Goal: Task Accomplishment & Management: Manage account settings

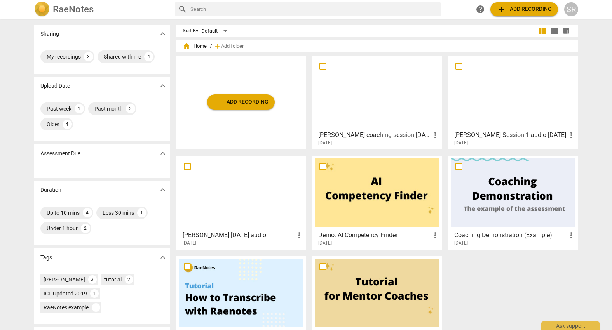
click at [360, 88] on div at bounding box center [377, 92] width 124 height 69
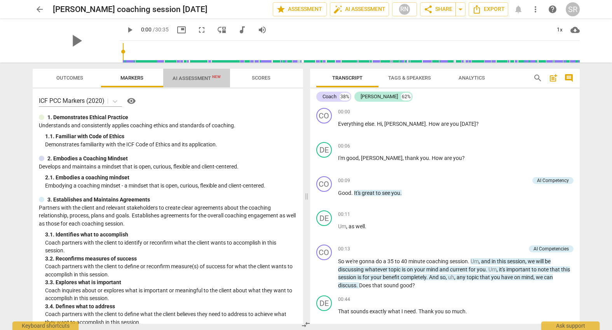
click at [190, 76] on span "AI Assessment New" at bounding box center [197, 78] width 48 height 6
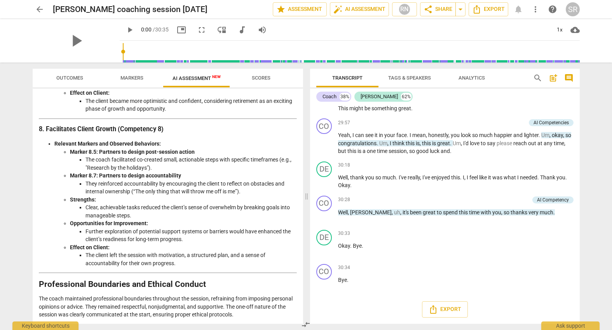
scroll to position [4313, 0]
click at [69, 77] on span "Outcomes" at bounding box center [69, 78] width 27 height 6
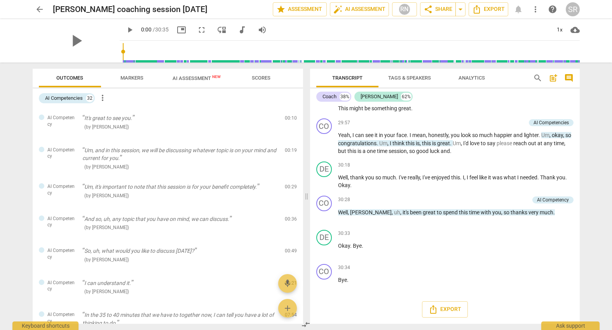
click at [130, 77] on span "Markers" at bounding box center [131, 78] width 23 height 6
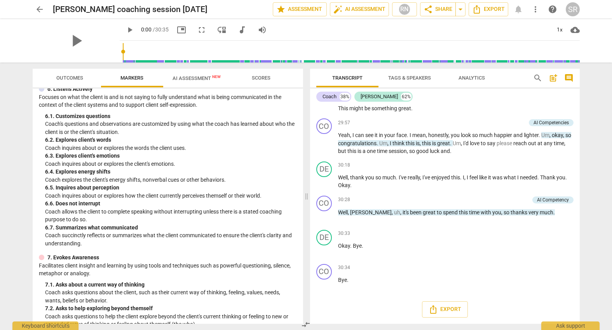
scroll to position [820, 0]
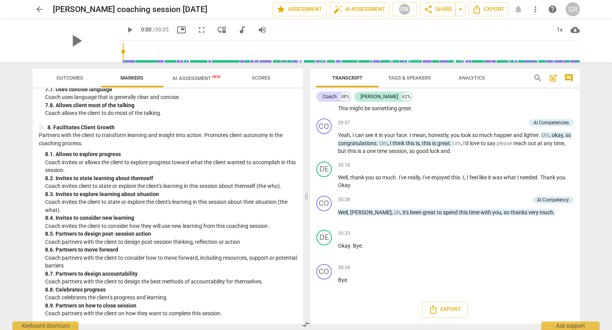
click at [195, 75] on span "AI Assessment New" at bounding box center [196, 78] width 67 height 12
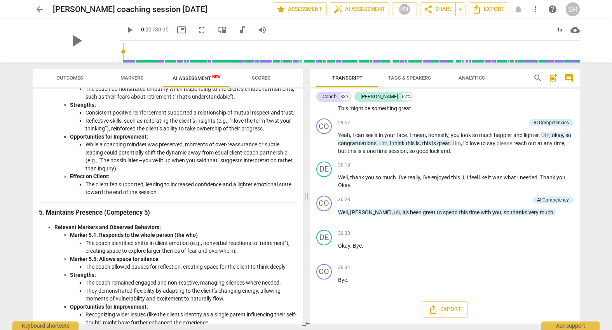
scroll to position [676, 0]
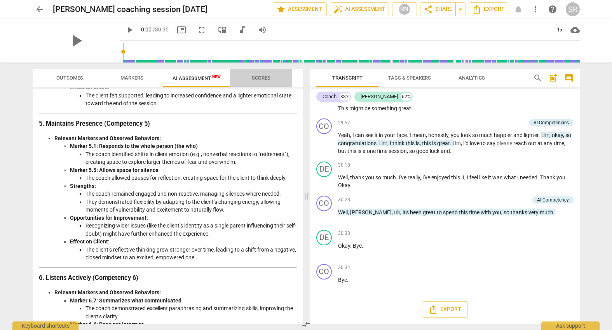
click at [260, 73] on span "Scores" at bounding box center [260, 78] width 37 height 10
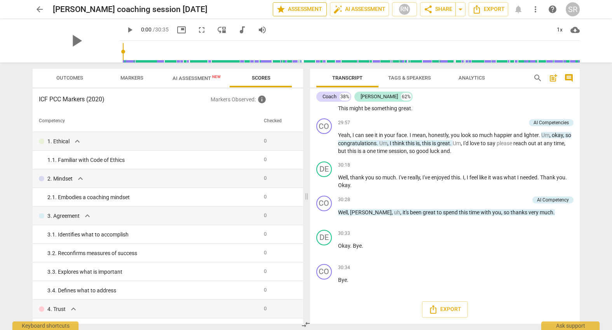
click at [306, 6] on span "star Assessment" at bounding box center [299, 9] width 47 height 9
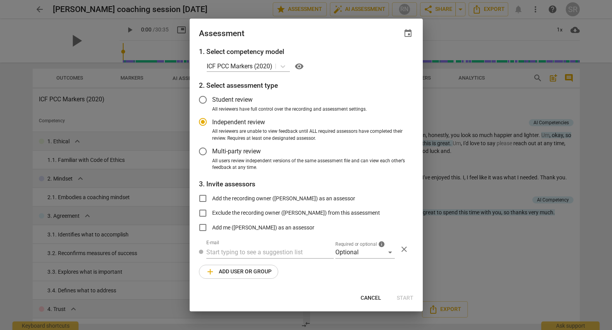
click at [361, 295] on span "Cancel" at bounding box center [371, 299] width 21 height 8
radio input "false"
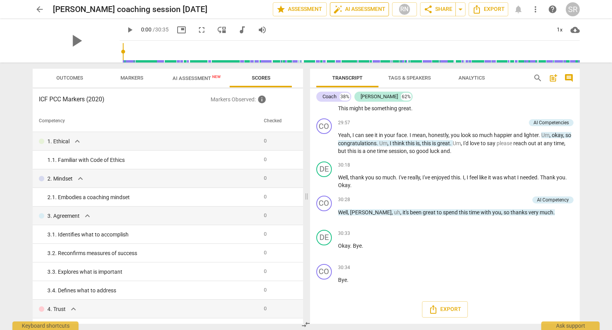
click at [367, 6] on span "auto_fix_high AI Assessment" at bounding box center [359, 9] width 52 height 9
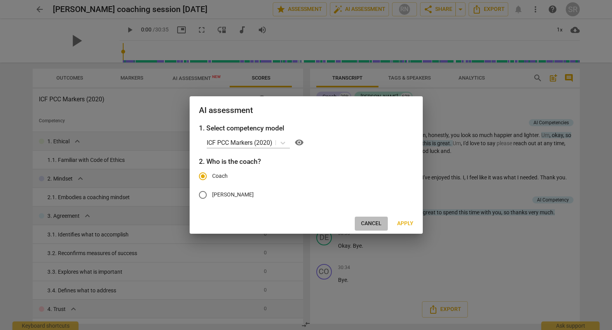
click at [365, 225] on span "Cancel" at bounding box center [371, 224] width 21 height 8
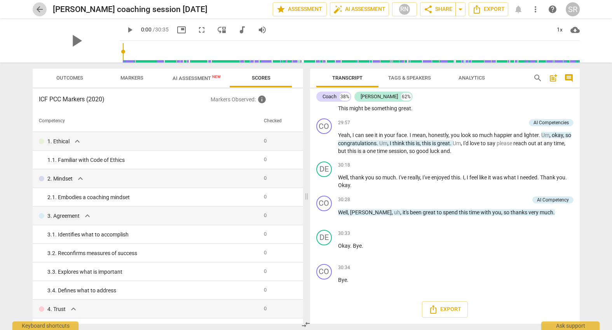
click at [41, 10] on span "arrow_back" at bounding box center [39, 9] width 9 height 9
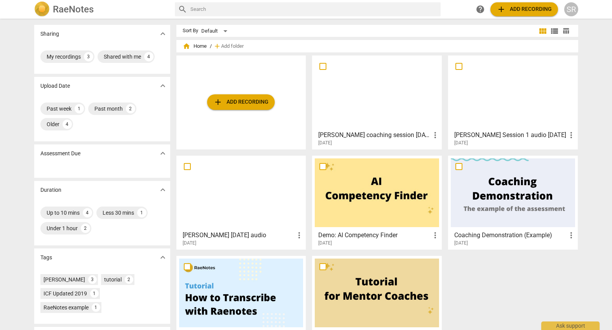
click at [266, 202] on div at bounding box center [241, 193] width 124 height 69
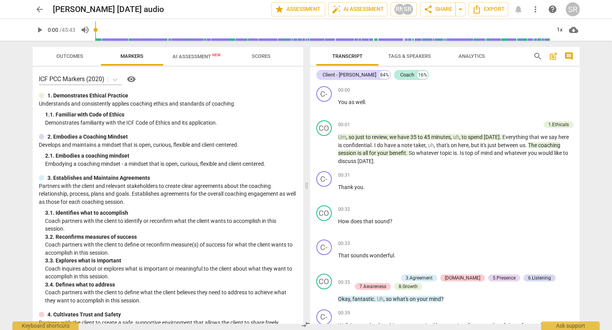
click at [185, 51] on span "AI Assessment New" at bounding box center [196, 57] width 67 height 12
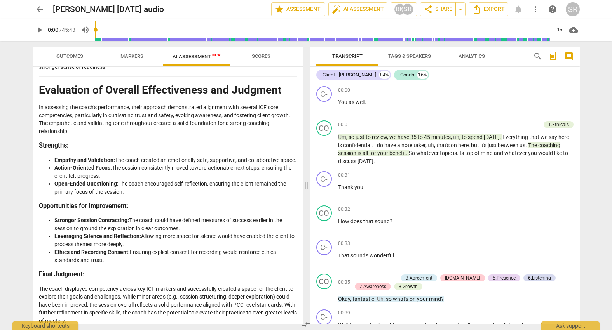
scroll to position [1412, 0]
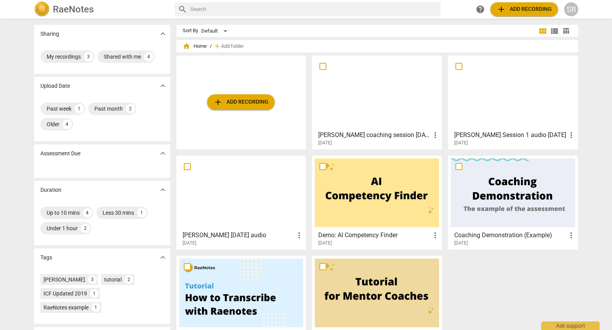
click at [475, 83] on div at bounding box center [513, 92] width 124 height 69
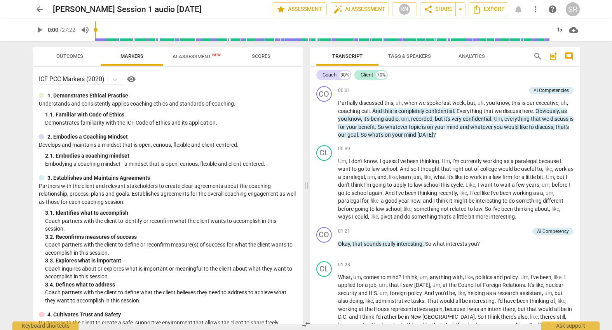
click at [186, 56] on span "AI Assessment New" at bounding box center [197, 57] width 48 height 6
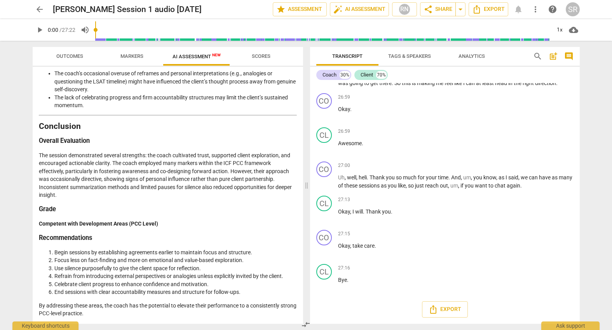
scroll to position [4893, 0]
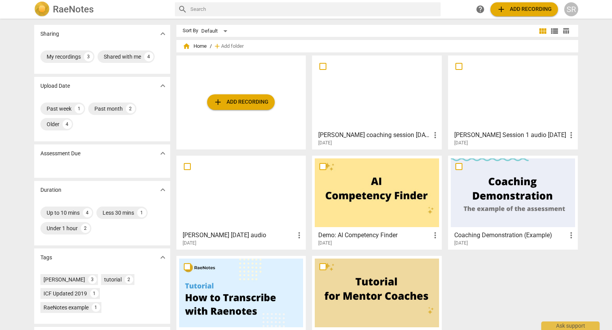
click at [228, 201] on div at bounding box center [241, 193] width 124 height 69
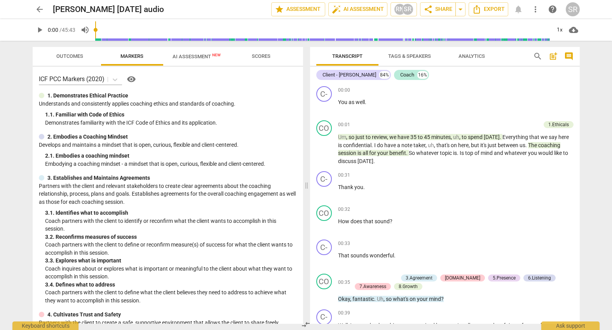
click at [194, 59] on span "AI Assessment New" at bounding box center [197, 57] width 48 height 6
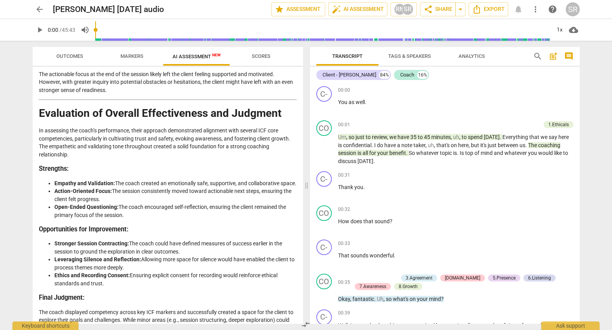
scroll to position [1412, 0]
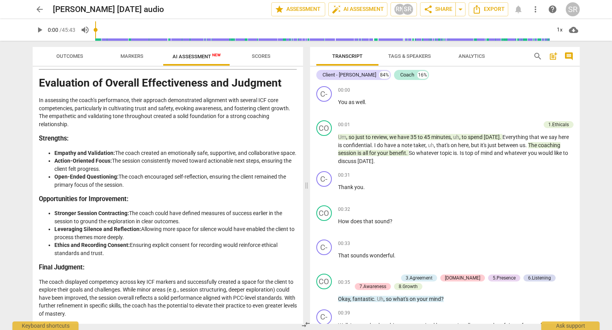
click at [41, 5] on span "arrow_back" at bounding box center [39, 9] width 9 height 9
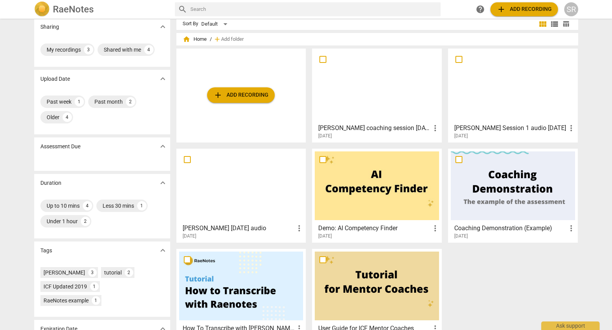
scroll to position [15, 0]
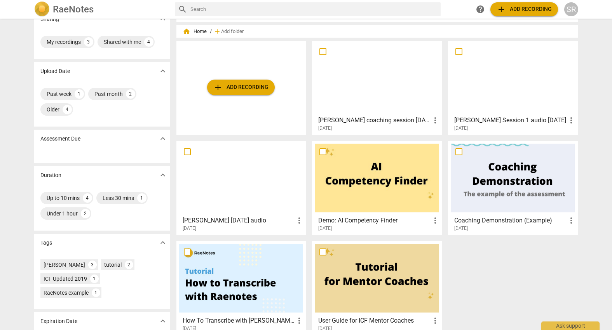
click at [388, 75] on div at bounding box center [377, 78] width 124 height 69
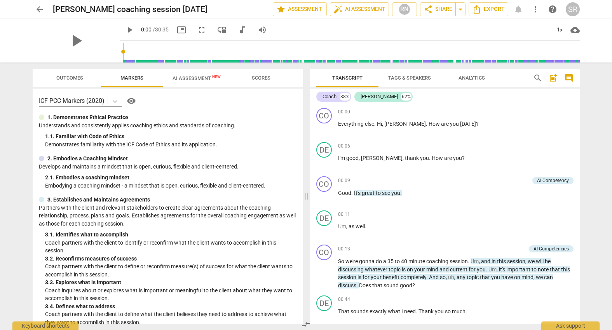
click at [266, 76] on span "Scores" at bounding box center [261, 78] width 19 height 6
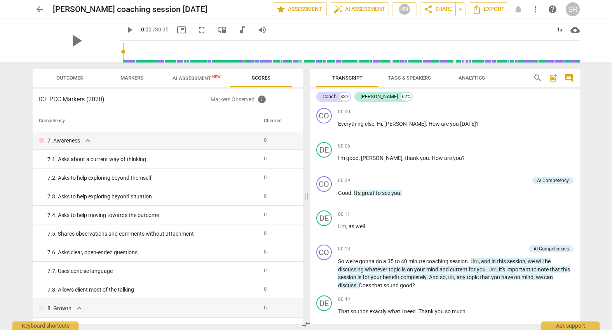
scroll to position [685, 0]
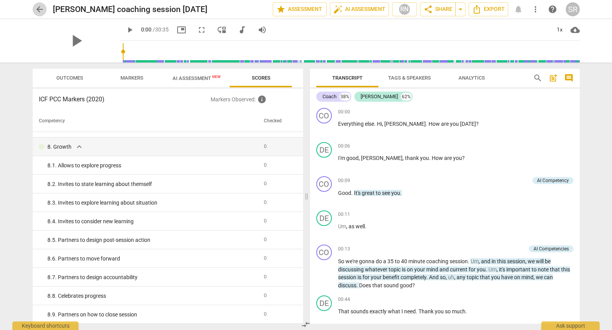
click at [42, 9] on span "arrow_back" at bounding box center [39, 9] width 9 height 9
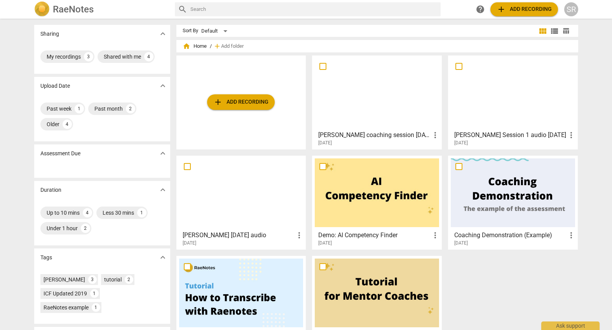
click at [277, 189] on div at bounding box center [241, 193] width 124 height 69
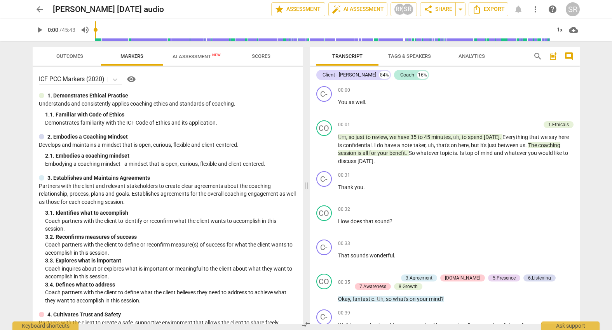
click at [265, 56] on span "Scores" at bounding box center [261, 56] width 19 height 6
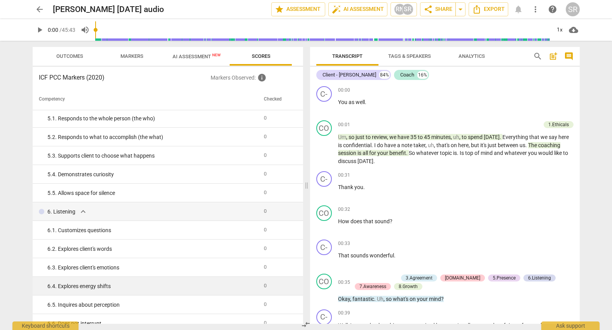
scroll to position [271, 0]
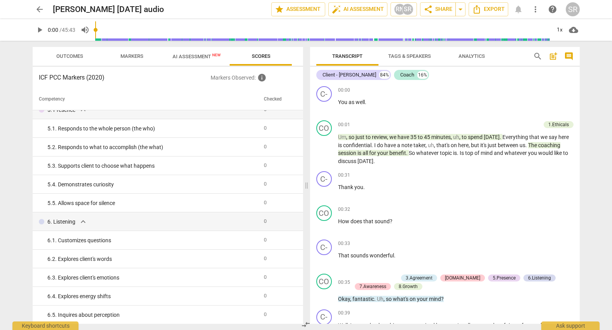
click at [537, 10] on span "more_vert" at bounding box center [535, 9] width 9 height 9
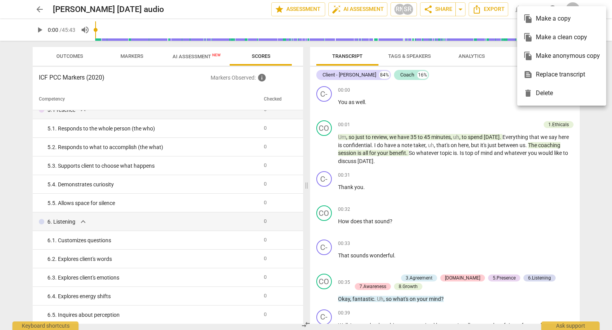
click at [600, 3] on div at bounding box center [306, 165] width 612 height 330
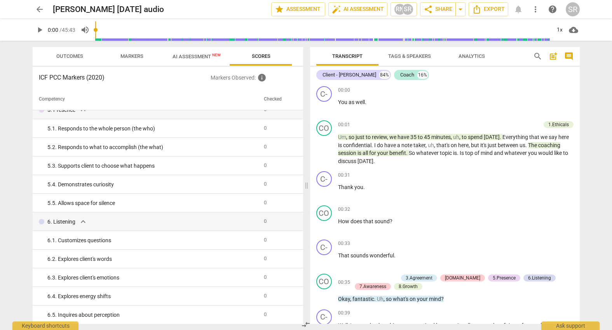
click at [572, 7] on div "SR" at bounding box center [573, 9] width 14 height 14
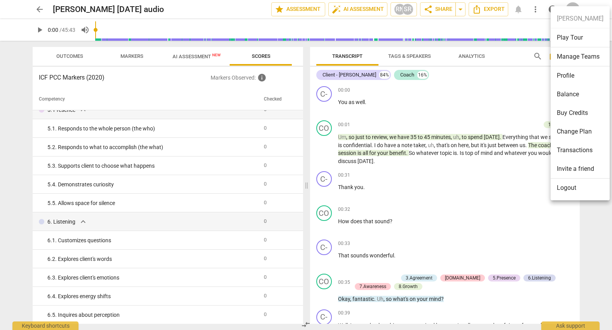
click at [560, 79] on li "Profile" at bounding box center [580, 75] width 59 height 19
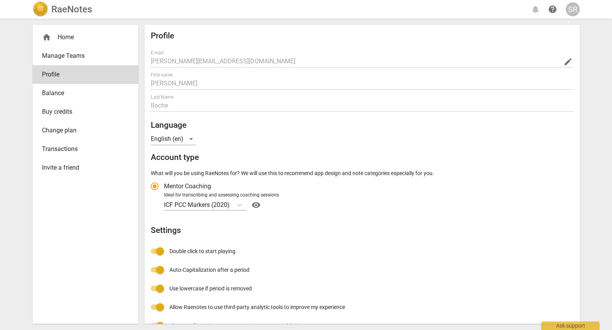
click at [183, 187] on span "Mentor Coaching" at bounding box center [187, 186] width 47 height 9
click at [164, 187] on input "Mentor Coaching" at bounding box center [154, 186] width 19 height 19
click at [153, 188] on input "Mentor Coaching" at bounding box center [154, 186] width 19 height 19
click at [164, 185] on span "Mentor Coaching" at bounding box center [187, 186] width 47 height 9
click at [164, 185] on input "Mentor Coaching" at bounding box center [154, 186] width 19 height 19
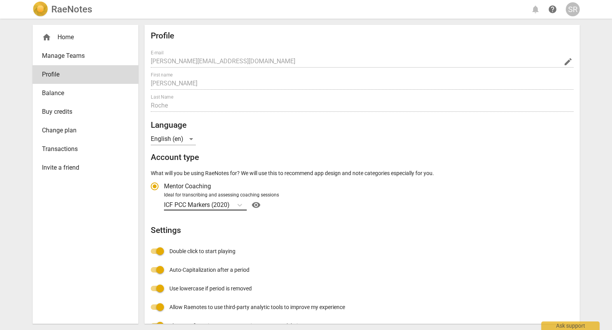
click at [173, 206] on p "ICF PCC Markers (2020)" at bounding box center [197, 205] width 66 height 9
click at [0, 0] on input "Ideal for transcribing and assessing coaching sessions ICF PCC Markers (2020) v…" at bounding box center [0, 0] width 0 height 0
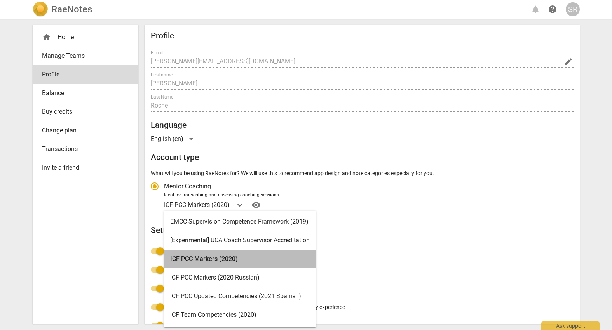
click at [197, 262] on div "ICF PCC Markers (2020)" at bounding box center [240, 259] width 152 height 19
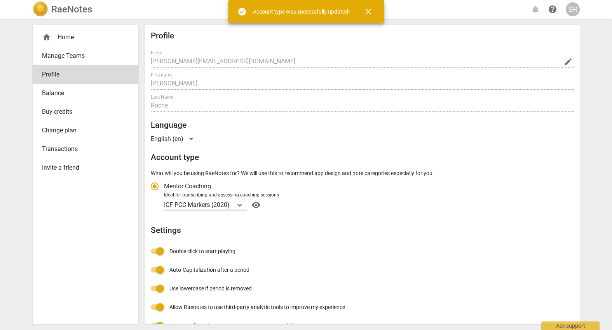
click at [155, 185] on input "Mentor Coaching" at bounding box center [154, 186] width 19 height 19
radio input "true"
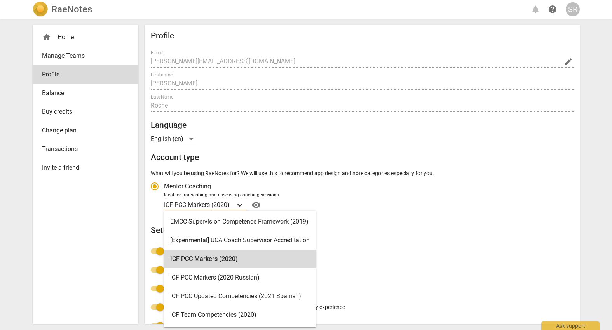
click at [241, 204] on icon "Account type" at bounding box center [240, 205] width 8 height 8
click at [0, 0] on input "Ideal for transcribing and assessing coaching sessions ICF PCC Markers (2020) s…" at bounding box center [0, 0] width 0 height 0
click at [241, 204] on icon "Account type" at bounding box center [240, 205] width 8 height 8
click at [0, 0] on input "Ideal for transcribing and assessing coaching sessions ICF PCC Markers (2020) s…" at bounding box center [0, 0] width 0 height 0
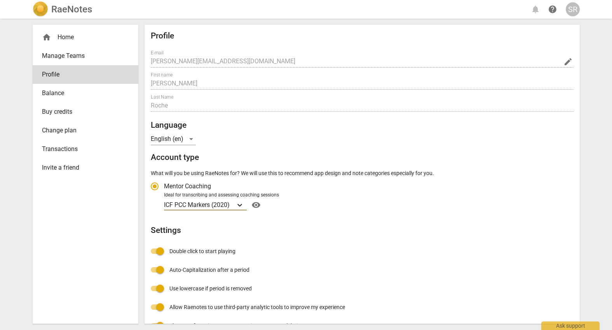
scroll to position [55, 0]
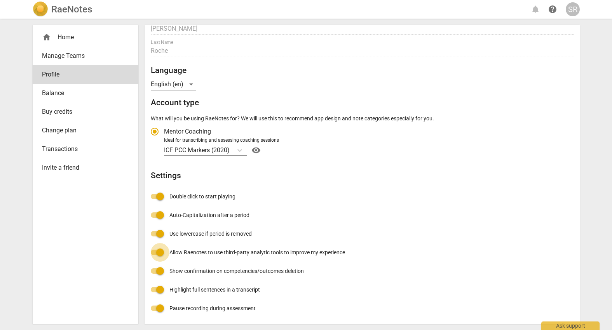
click at [161, 251] on input "Allow Raenotes to use third-party analytic tools to improve my experience" at bounding box center [160, 252] width 19 height 19
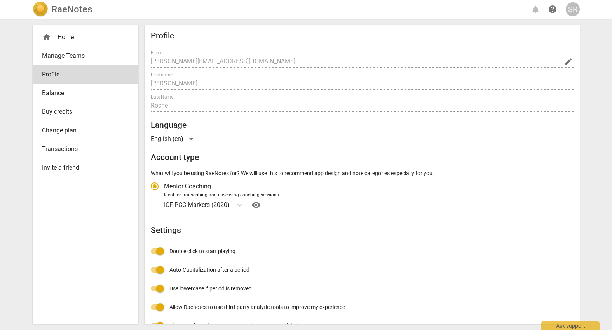
click at [57, 37] on div "home Home" at bounding box center [82, 37] width 81 height 9
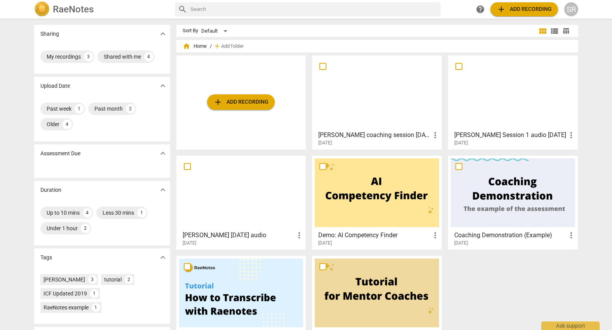
click at [259, 194] on div at bounding box center [241, 193] width 124 height 69
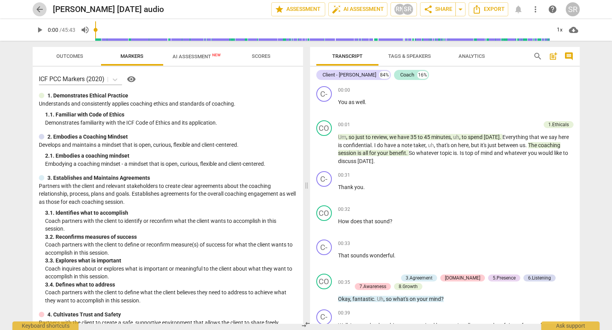
click at [41, 6] on span "arrow_back" at bounding box center [39, 9] width 9 height 9
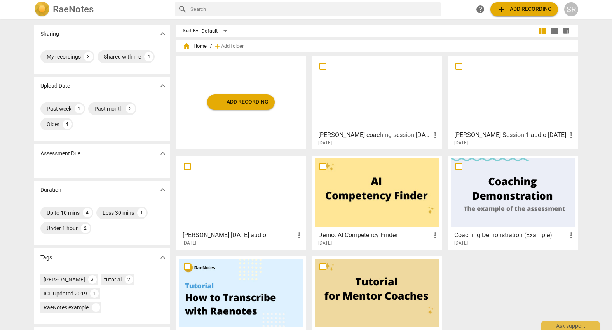
click at [501, 96] on div at bounding box center [513, 92] width 124 height 69
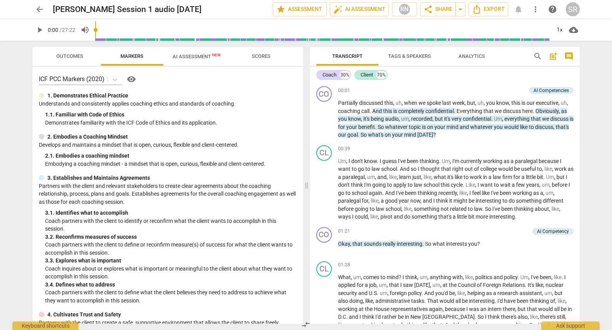
click at [209, 51] on span "AI Assessment New" at bounding box center [196, 57] width 67 height 12
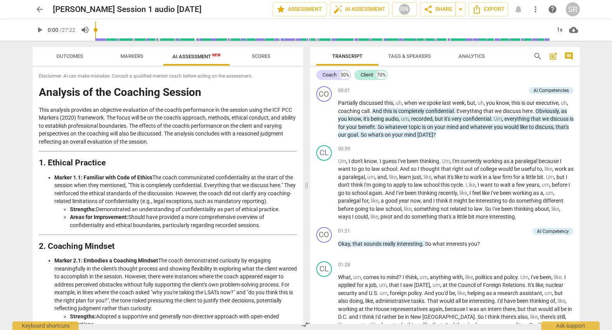
click at [35, 8] on span "arrow_back" at bounding box center [39, 9] width 9 height 9
